Goal: Task Accomplishment & Management: Manage account settings

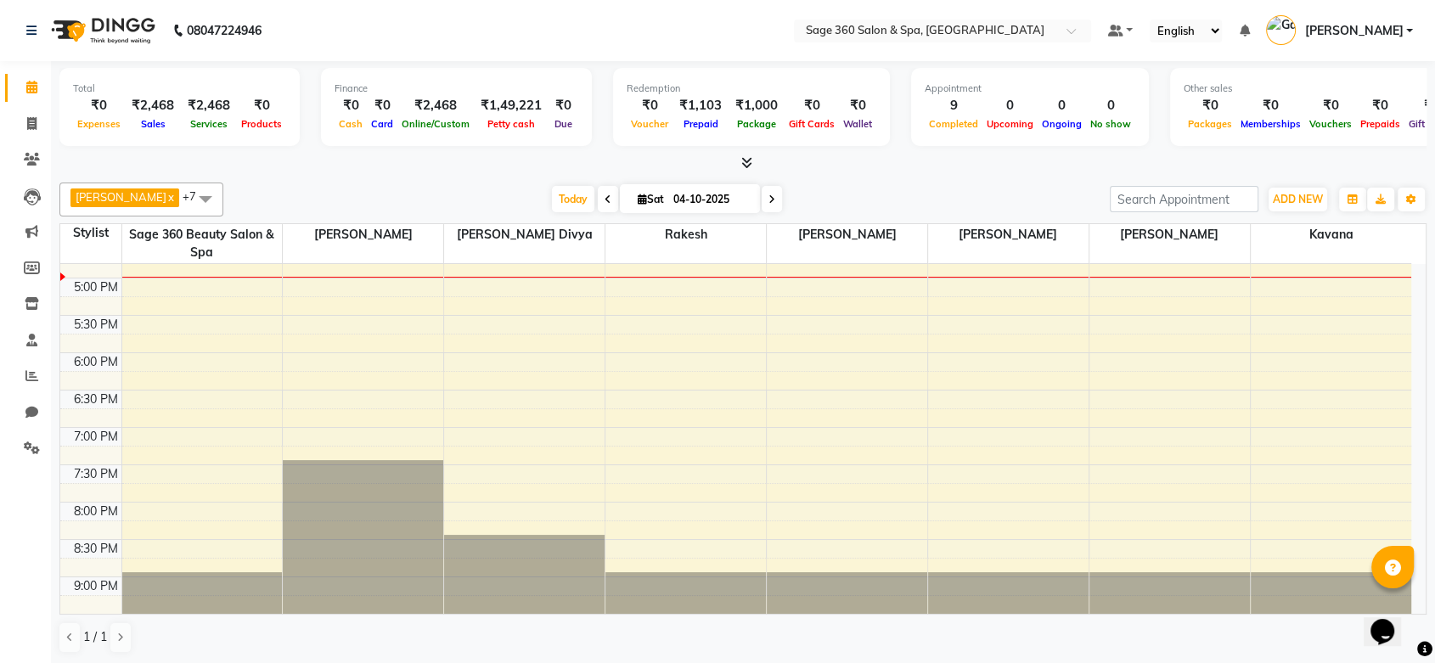
click at [1387, 31] on span "[PERSON_NAME]" at bounding box center [1353, 31] width 99 height 18
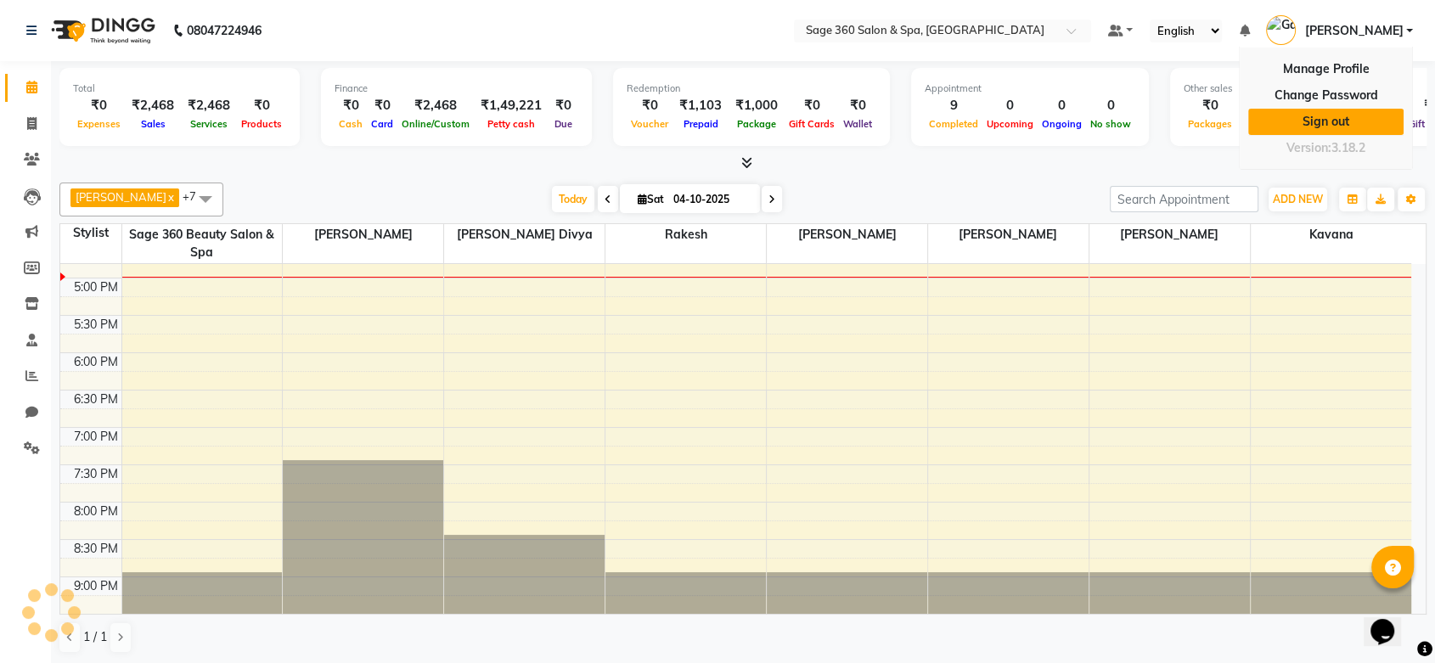
click at [1353, 129] on link "Sign out" at bounding box center [1325, 122] width 155 height 26
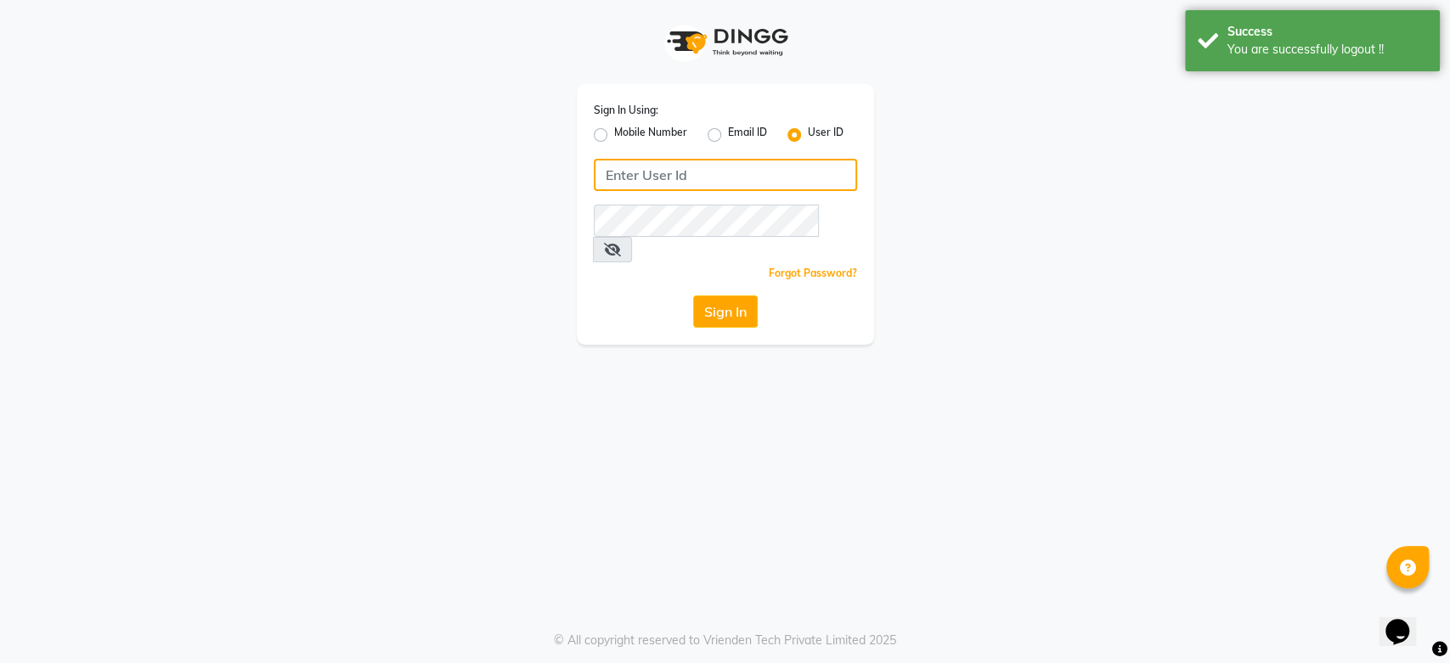
type input "8310924385"
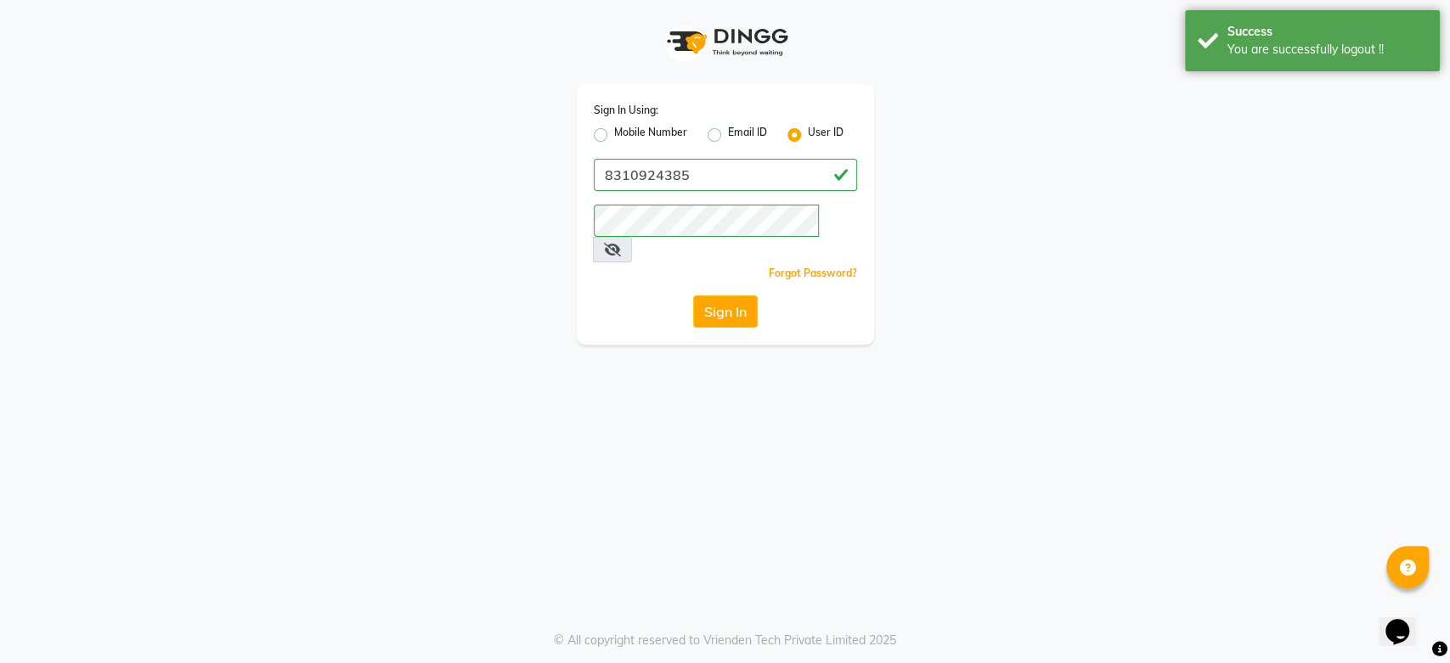
click at [614, 132] on label "Mobile Number" at bounding box center [650, 135] width 73 height 20
click at [614, 132] on input "Mobile Number" at bounding box center [619, 130] width 11 height 11
radio input "true"
radio input "false"
click at [808, 134] on label "User ID" at bounding box center [826, 135] width 36 height 20
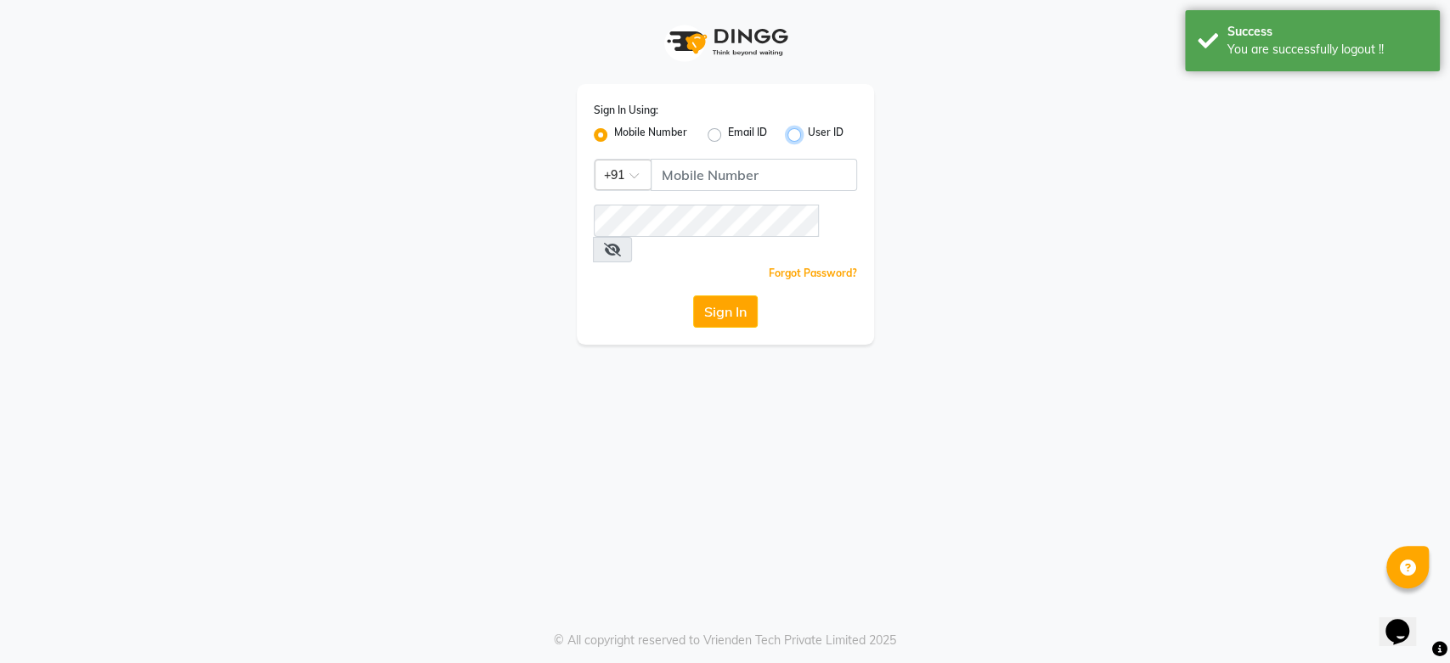
click at [808, 134] on input "User ID" at bounding box center [813, 130] width 11 height 11
radio input "true"
radio input "false"
click at [777, 163] on input "Username" at bounding box center [725, 175] width 263 height 32
type input "tonyandguy01"
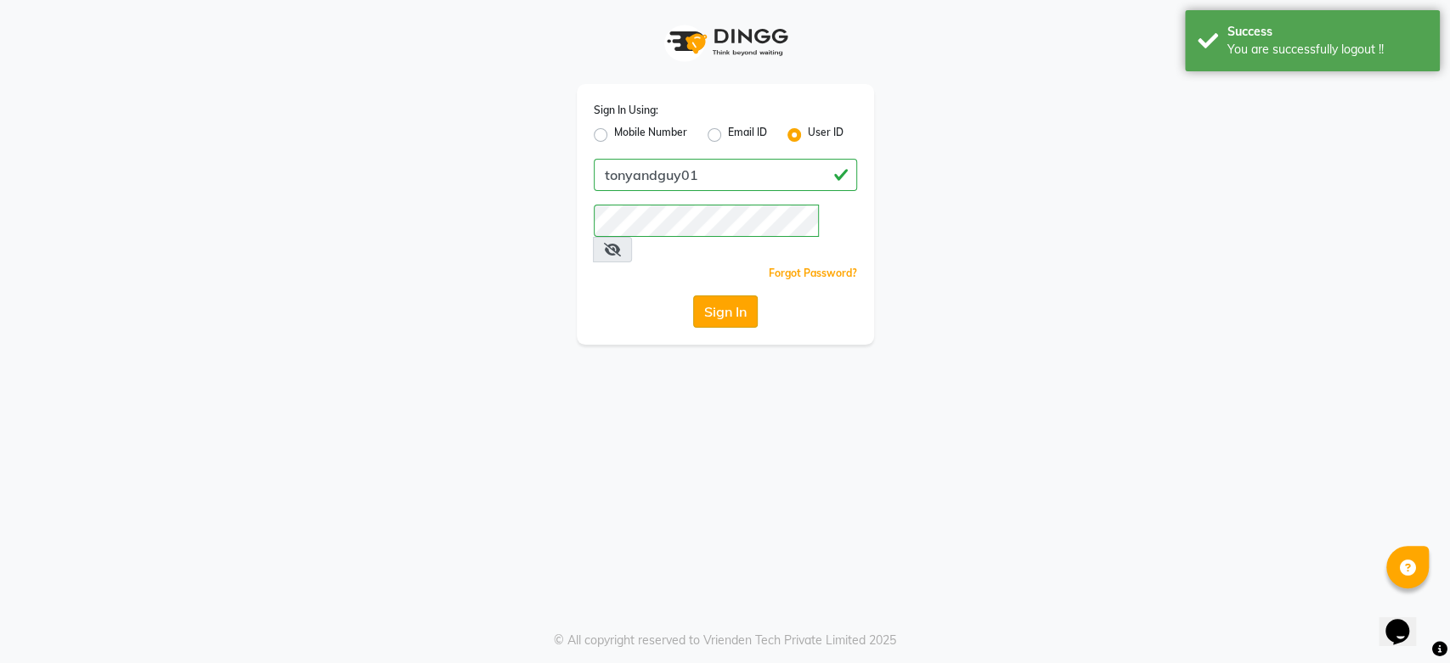
click at [738, 296] on button "Sign In" at bounding box center [725, 312] width 65 height 32
